Goal: Information Seeking & Learning: Learn about a topic

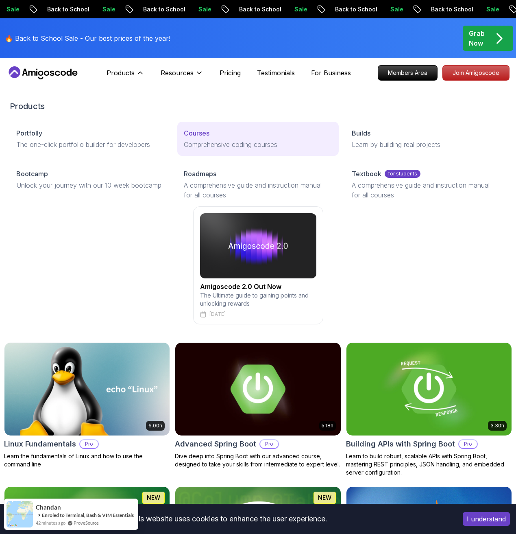
click at [226, 138] on link "Courses Comprehensive coding courses" at bounding box center [257, 139] width 161 height 34
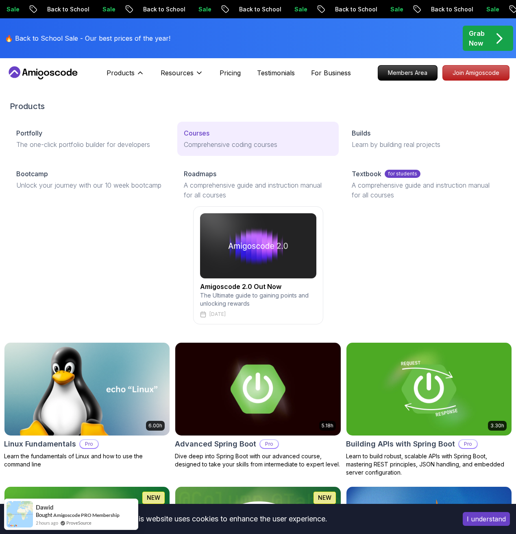
click at [233, 141] on p "Comprehensive coding courses" at bounding box center [258, 145] width 148 height 10
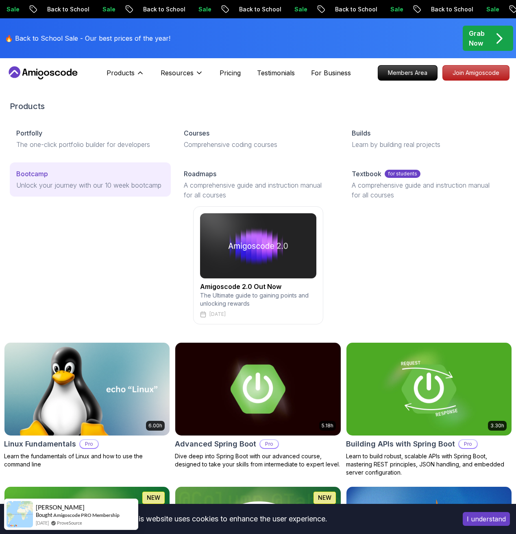
click at [108, 180] on p "Unlock your journey with our 10 week bootcamp" at bounding box center [90, 185] width 148 height 10
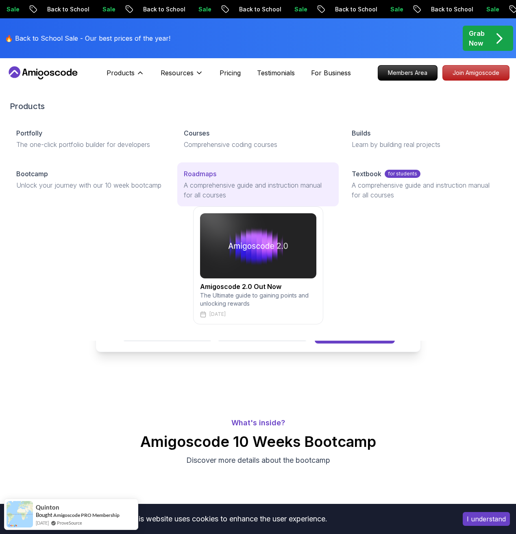
click at [214, 181] on p "A comprehensive guide and instruction manual for all courses" at bounding box center [258, 190] width 148 height 20
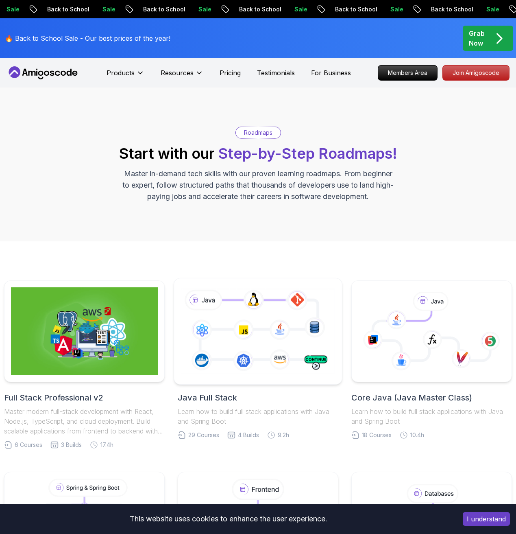
scroll to position [174, 0]
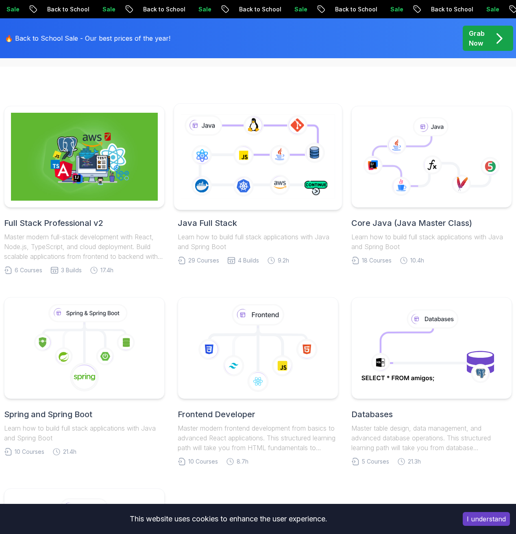
click at [294, 170] on icon at bounding box center [257, 157] width 157 height 88
click at [282, 183] on icon at bounding box center [257, 157] width 157 height 88
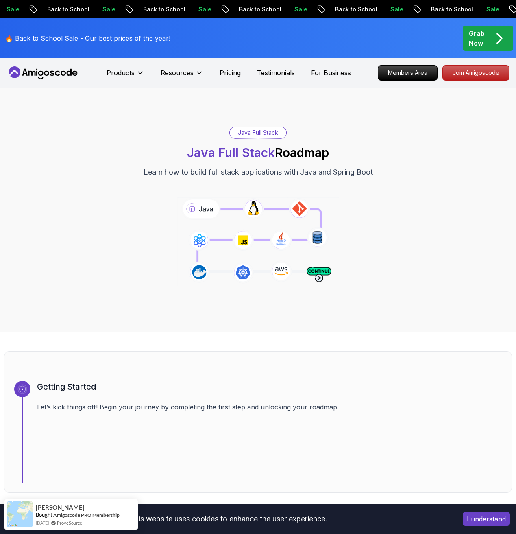
click at [469, 516] on button "I understand" at bounding box center [486, 519] width 47 height 14
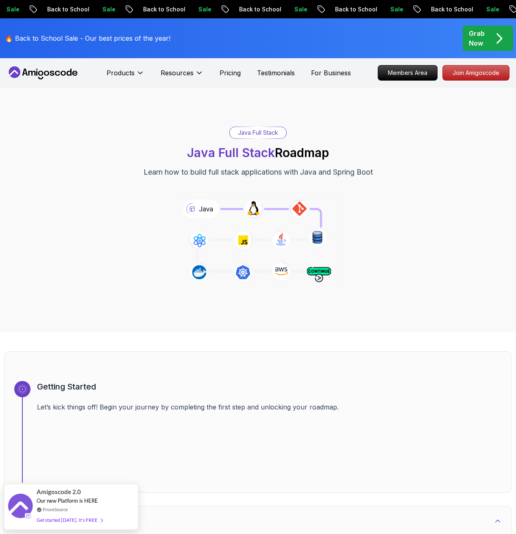
click at [497, 43] on icon "pre-order" at bounding box center [499, 38] width 4 height 9
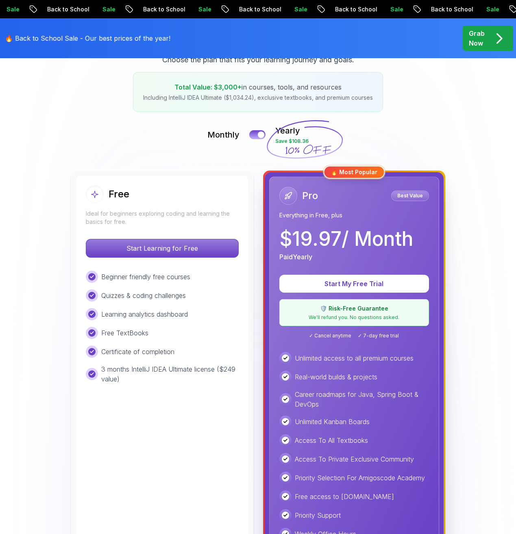
scroll to position [128, 0]
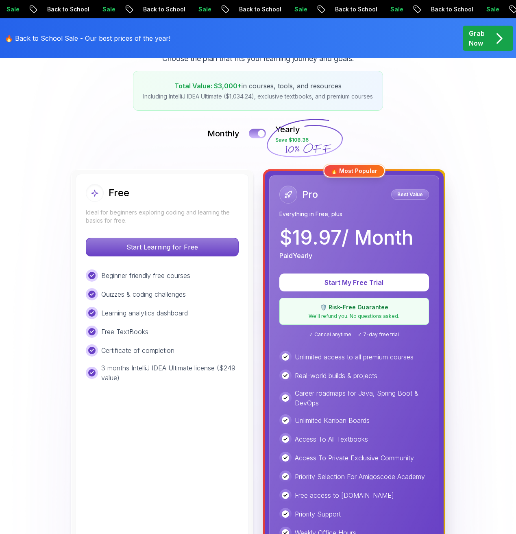
click at [259, 135] on div at bounding box center [261, 133] width 7 height 7
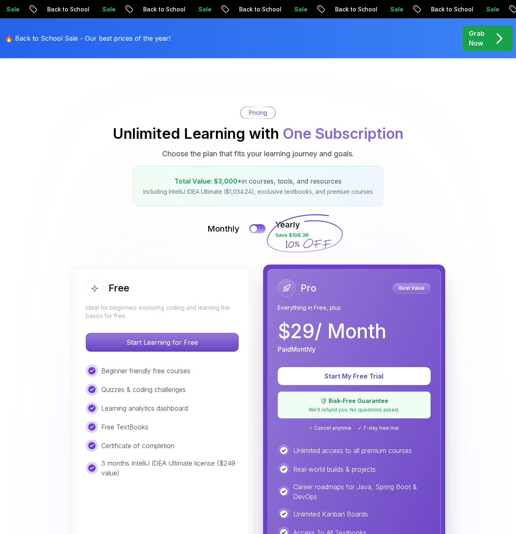
scroll to position [0, 0]
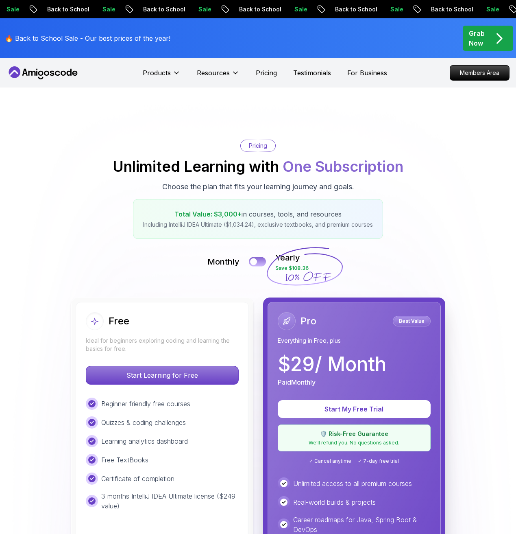
click at [262, 261] on button at bounding box center [257, 261] width 17 height 9
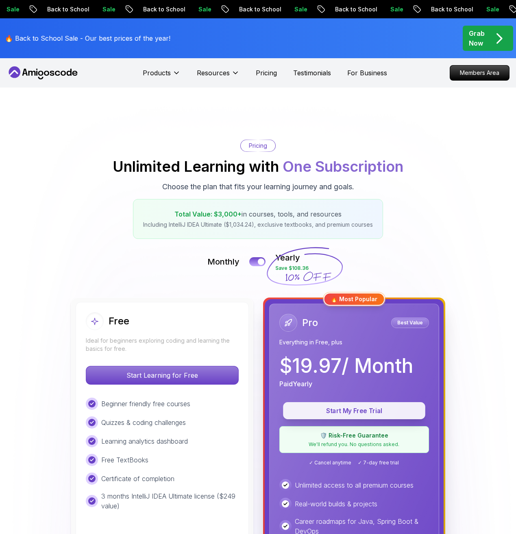
click at [357, 410] on p "Start My Free Trial" at bounding box center [354, 410] width 124 height 9
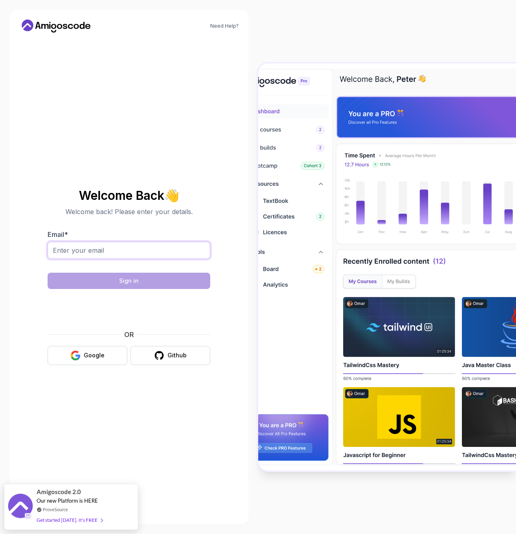
click at [106, 251] on input "Email *" at bounding box center [129, 250] width 163 height 17
type input "[EMAIL_ADDRESS][DOMAIN_NAME]"
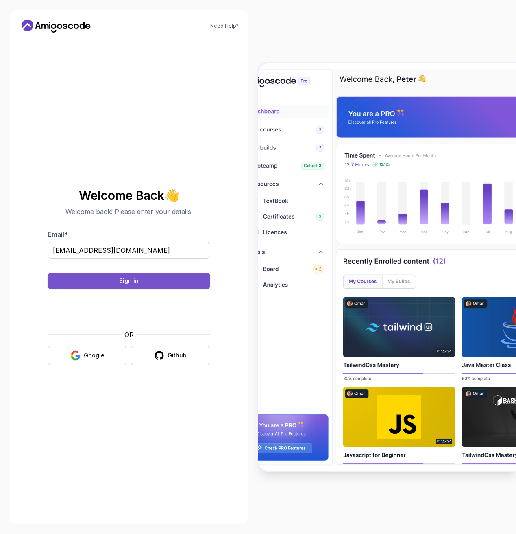
click at [133, 281] on div "Sign in" at bounding box center [129, 281] width 20 height 8
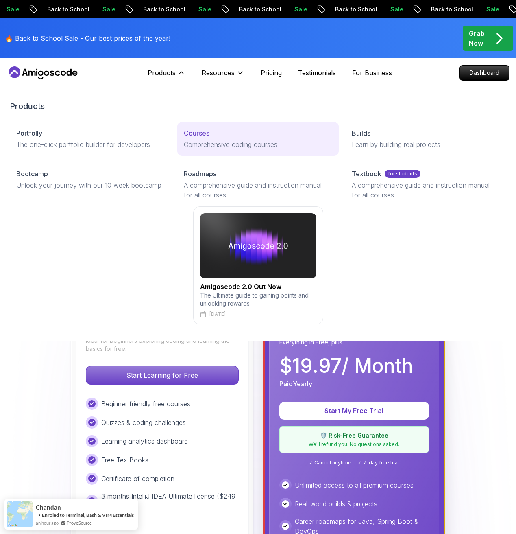
click at [227, 140] on p "Comprehensive coding courses" at bounding box center [258, 145] width 148 height 10
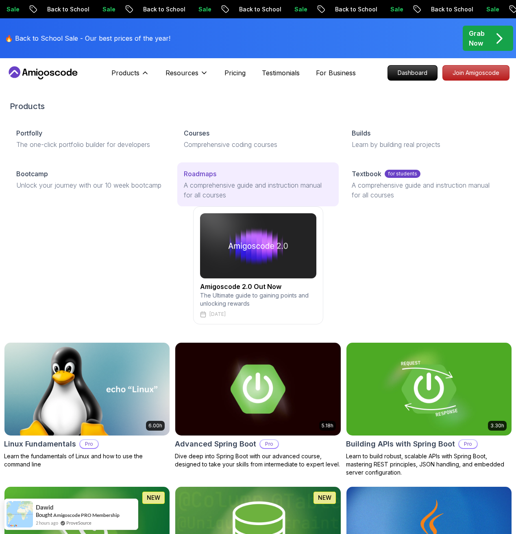
click at [200, 176] on p "Roadmaps" at bounding box center [200, 174] width 33 height 10
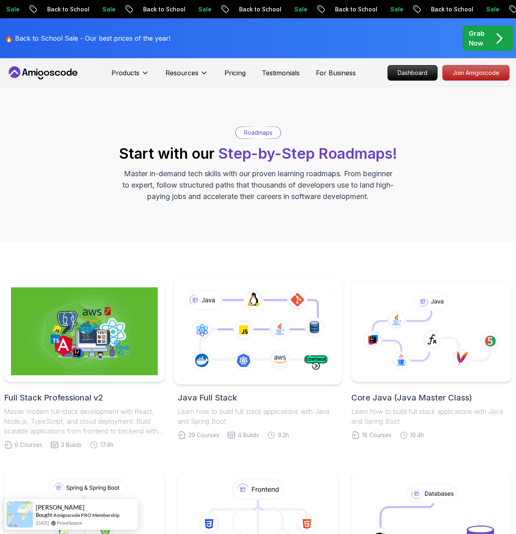
click at [261, 314] on icon at bounding box center [257, 331] width 157 height 88
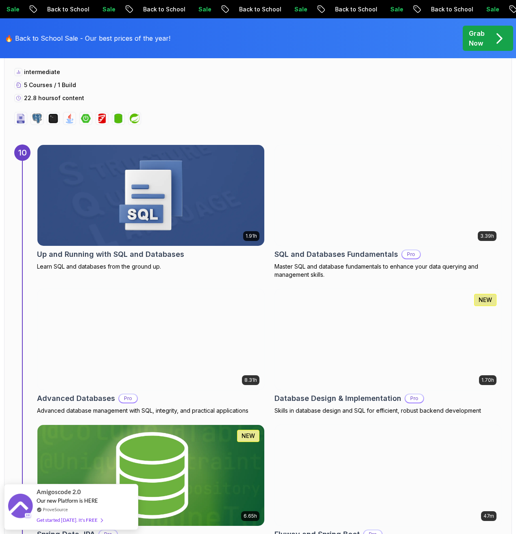
scroll to position [3465, 0]
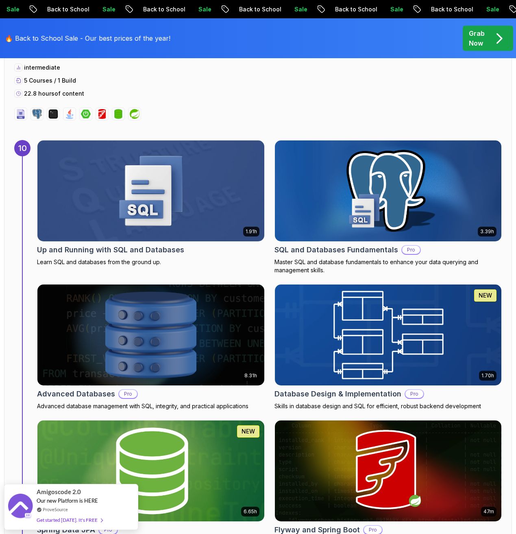
click at [384, 369] on img at bounding box center [388, 335] width 238 height 106
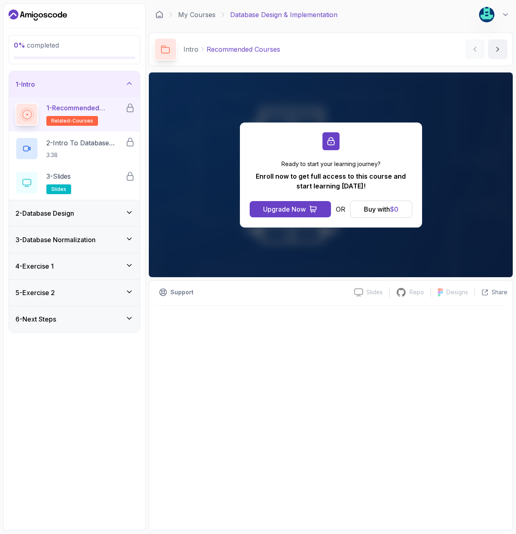
click at [133, 213] on icon at bounding box center [129, 212] width 8 height 8
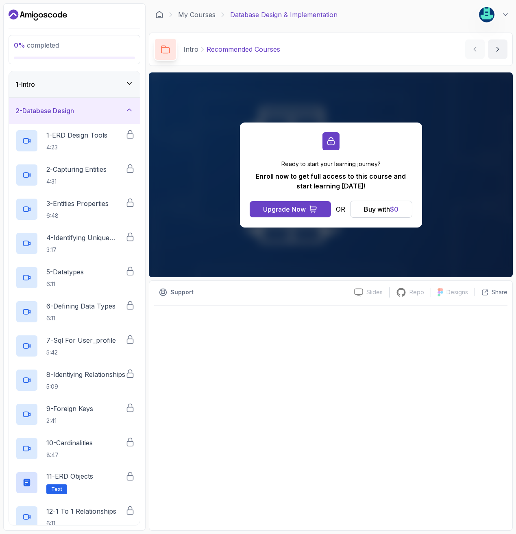
click at [129, 107] on icon at bounding box center [129, 110] width 8 height 8
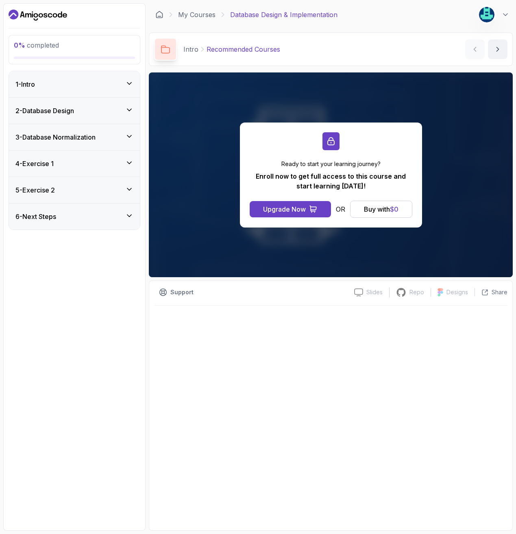
click at [128, 134] on icon at bounding box center [129, 136] width 8 height 8
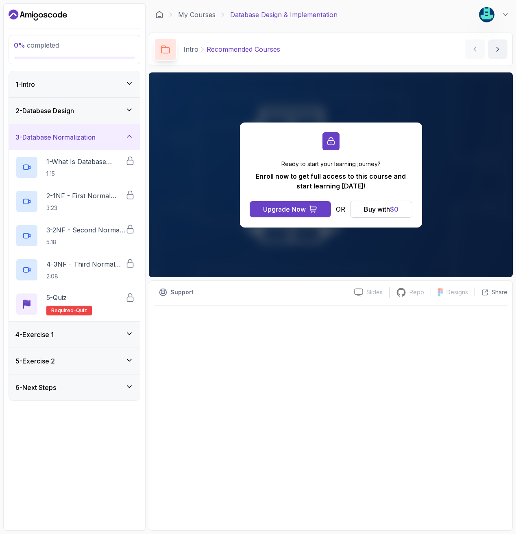
click at [128, 134] on icon at bounding box center [129, 136] width 8 height 8
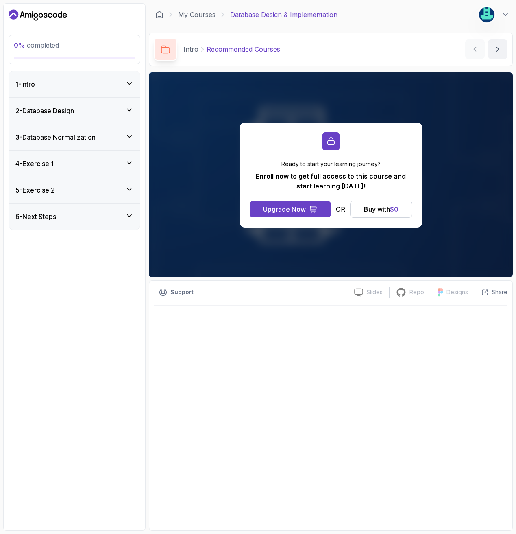
click at [127, 162] on icon at bounding box center [129, 163] width 4 height 2
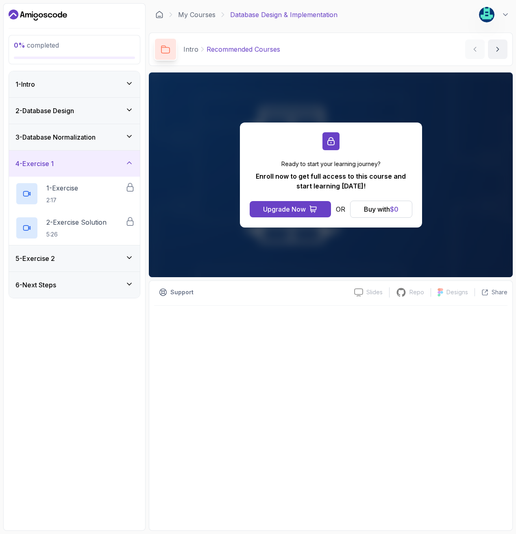
click at [127, 161] on icon at bounding box center [129, 163] width 8 height 8
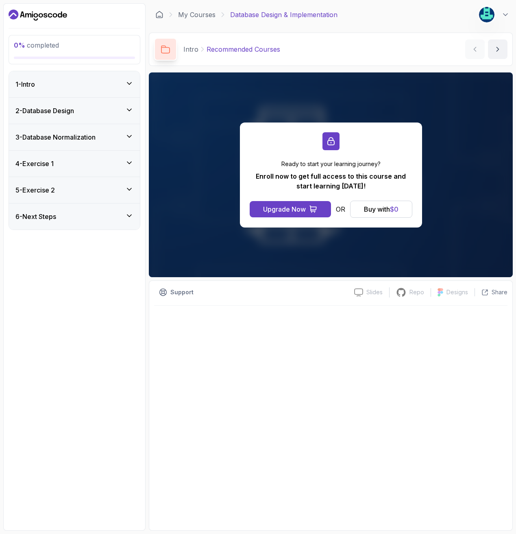
click at [129, 182] on div "5 - Exercise 2" at bounding box center [74, 190] width 131 height 26
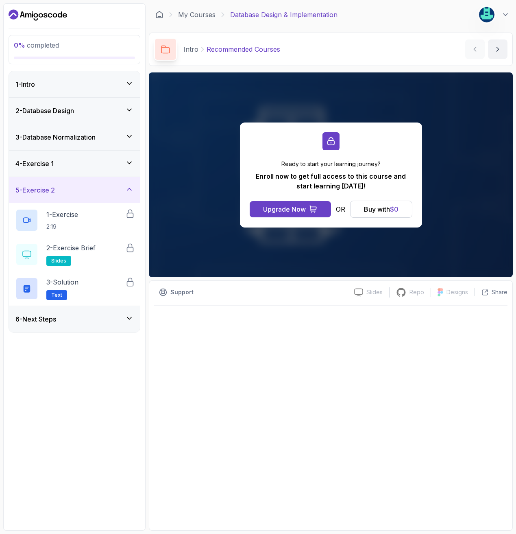
click at [129, 185] on icon at bounding box center [129, 189] width 8 height 8
